Goal: Transaction & Acquisition: Purchase product/service

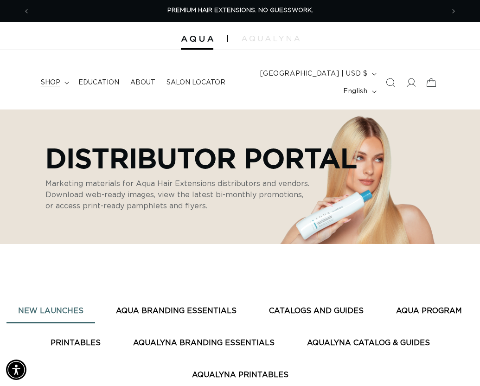
click at [61, 83] on summary "shop" at bounding box center [54, 82] width 38 height 19
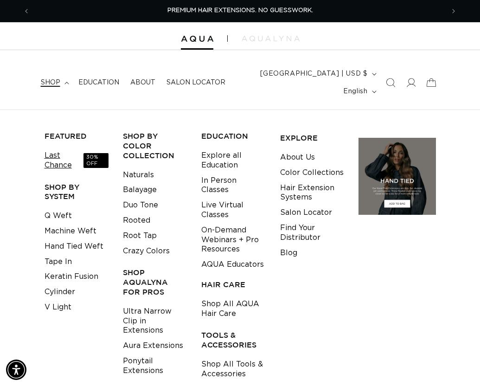
click at [57, 164] on link "Last Chance 30% OFF" at bounding box center [77, 160] width 64 height 25
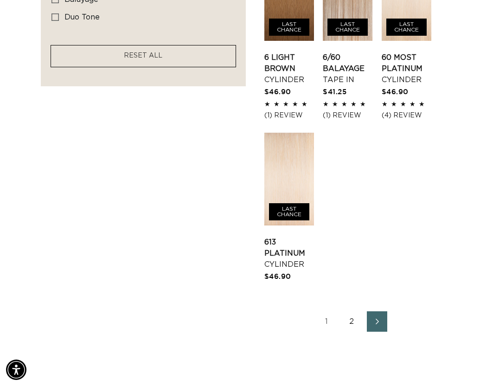
scroll to position [0, 414]
drag, startPoint x: 347, startPoint y: 318, endPoint x: 347, endPoint y: 313, distance: 4.7
click at [347, 317] on link "2" at bounding box center [352, 321] width 20 height 20
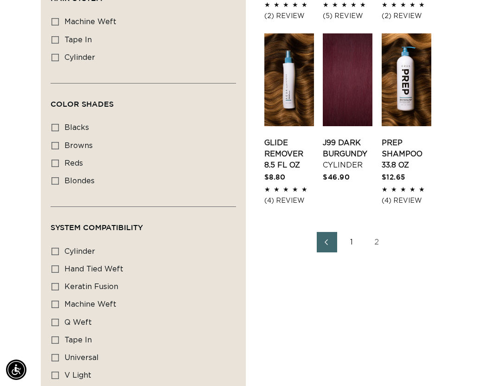
scroll to position [0, 414]
